Goal: Find specific page/section: Find specific page/section

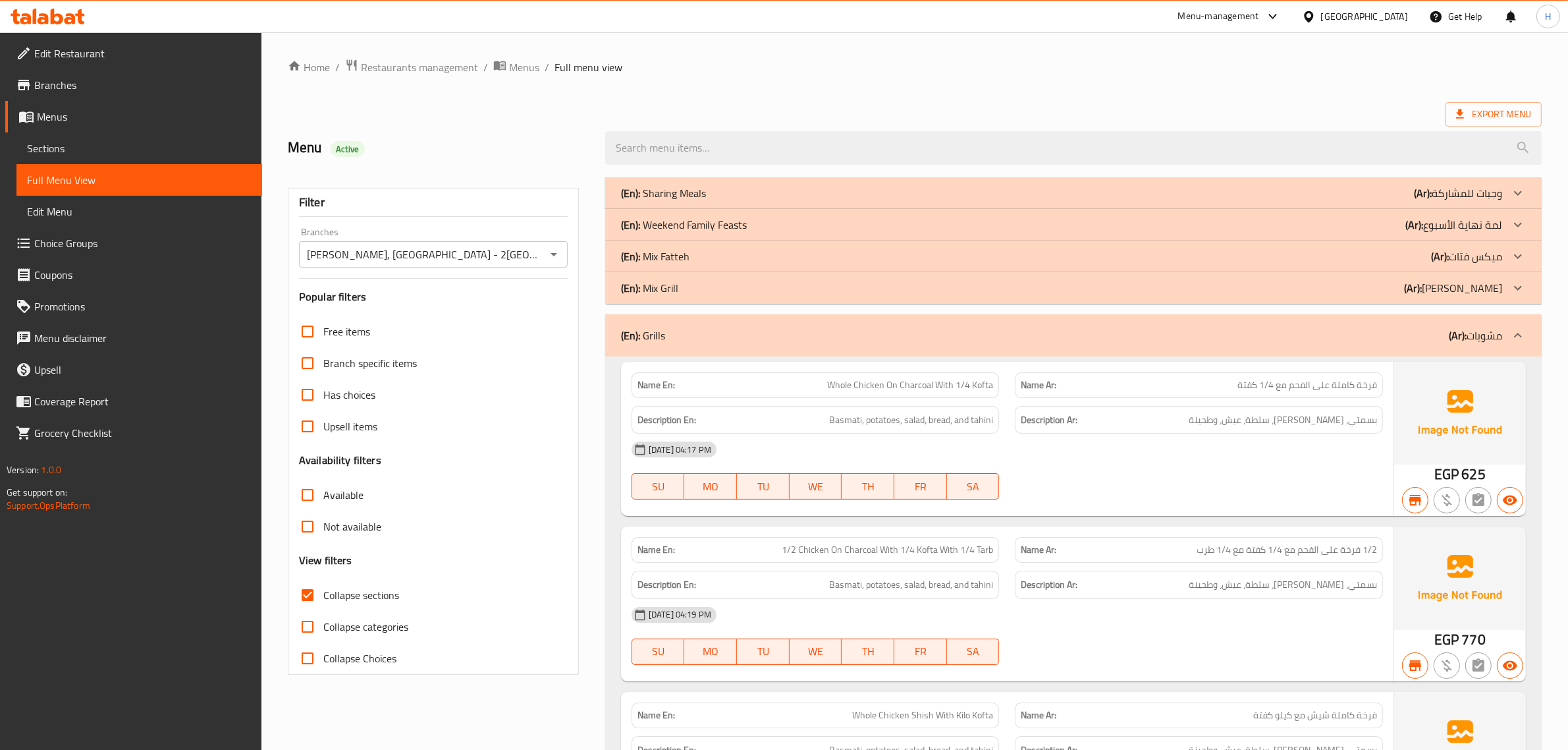
click at [99, 149] on span "Sections" at bounding box center [139, 148] width 225 height 16
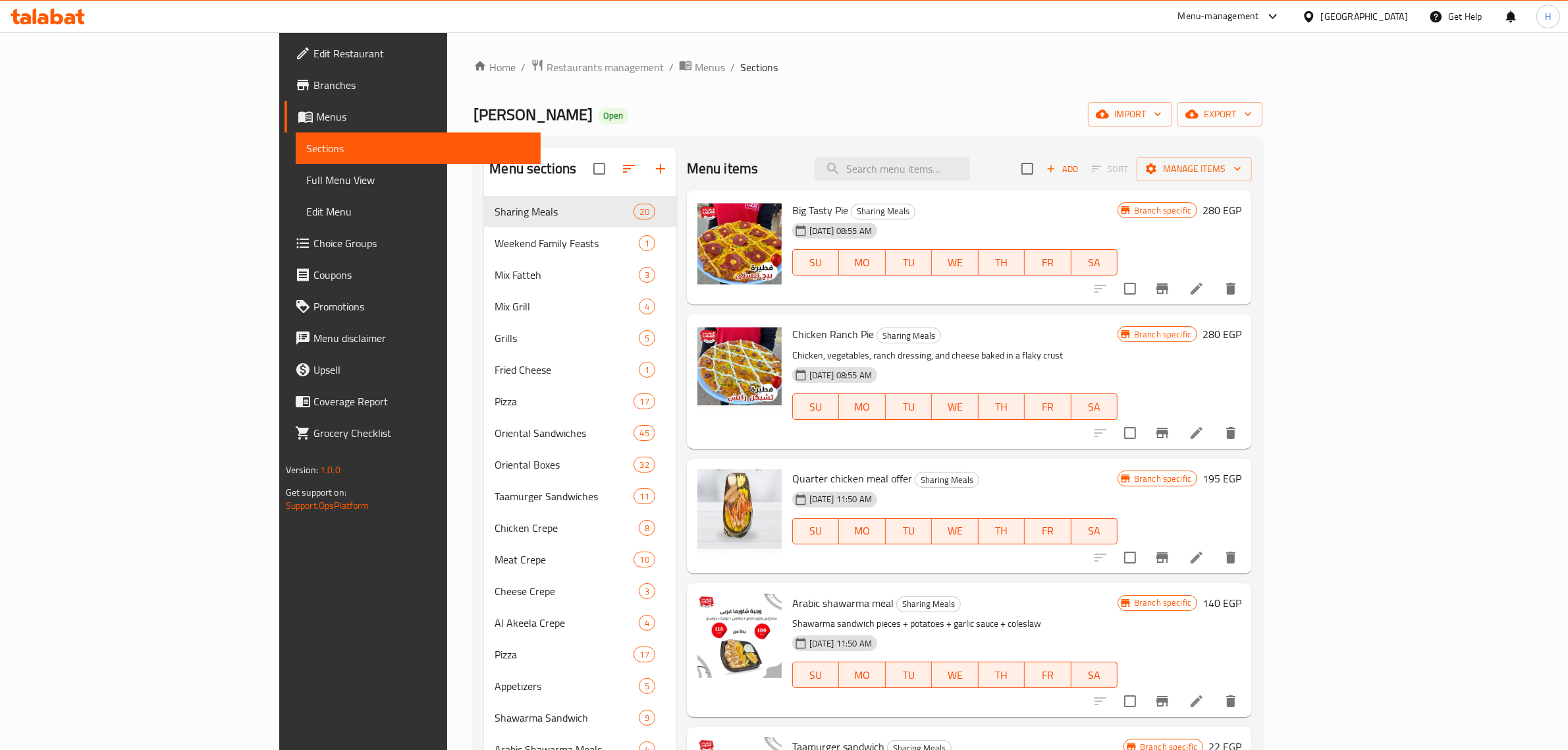
drag, startPoint x: 719, startPoint y: 93, endPoint x: 682, endPoint y: 93, distance: 37.0
click at [682, 93] on div "Home / Restaurants management / Menus / Sections Alhay Alsharqy Open import exp…" at bounding box center [868, 641] width 789 height 1165
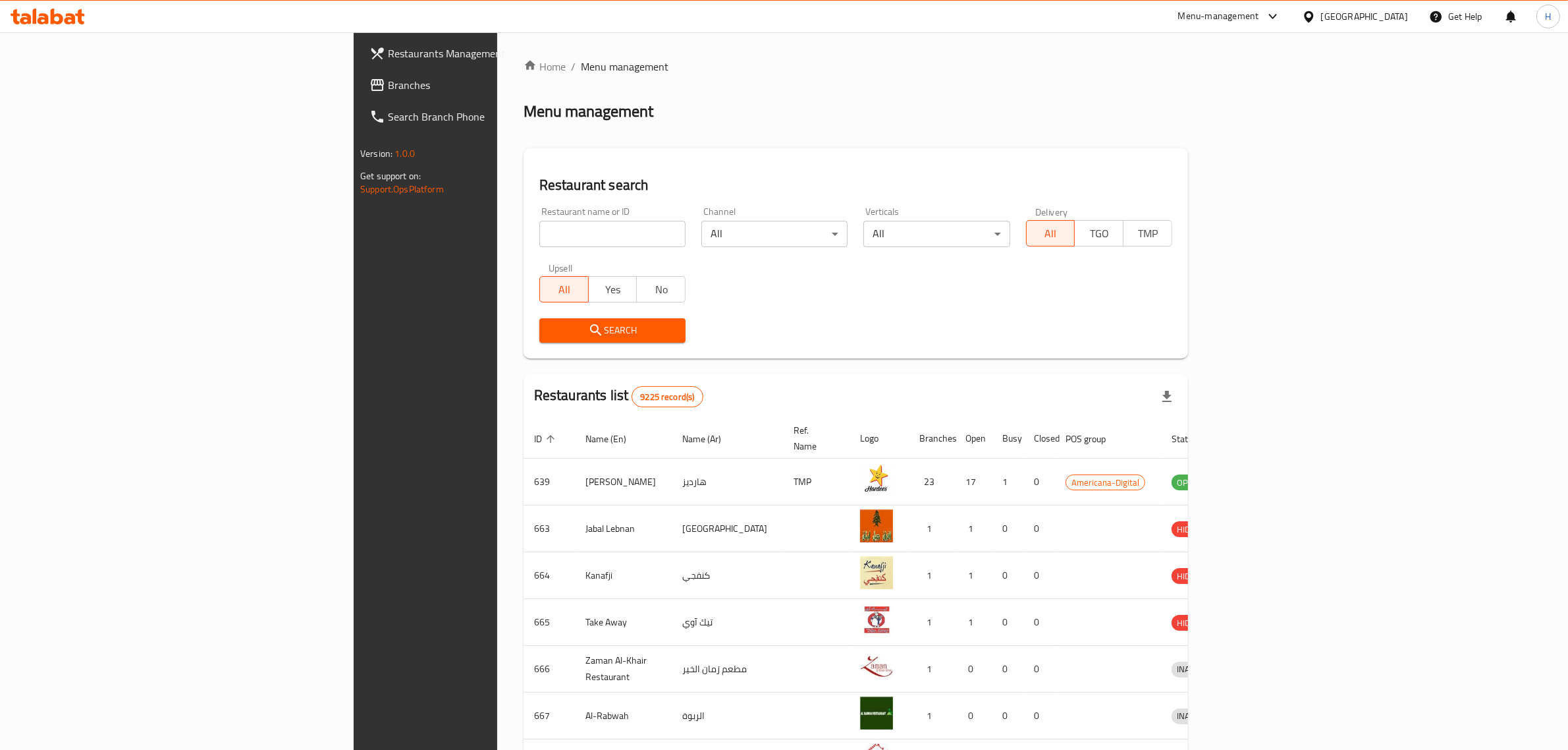
click at [388, 86] on span "Branches" at bounding box center [496, 84] width 217 height 16
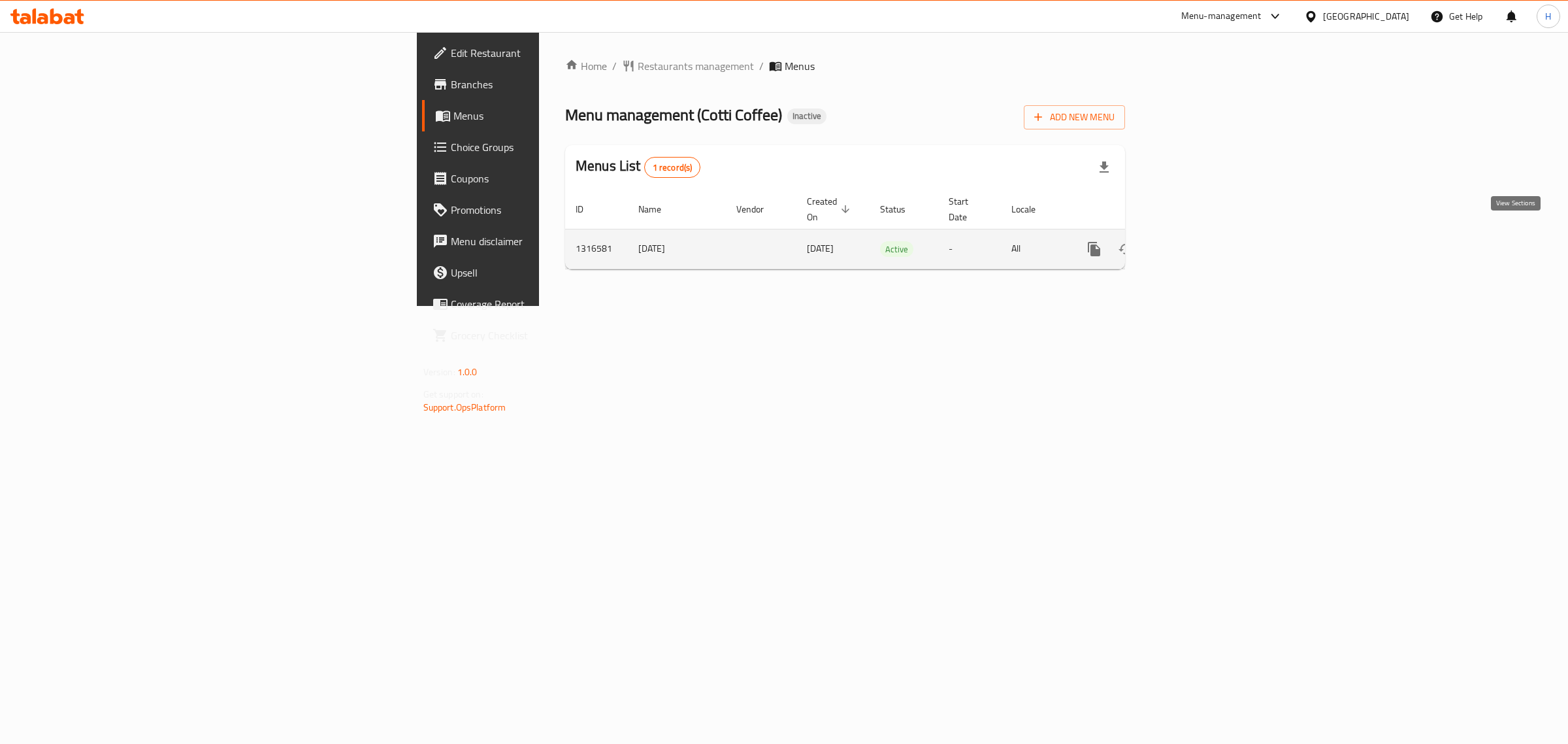
click at [1195, 243] on icon "enhanced table" at bounding box center [1188, 248] width 12 height 12
